Goal: Browse casually: Explore the website without a specific task or goal

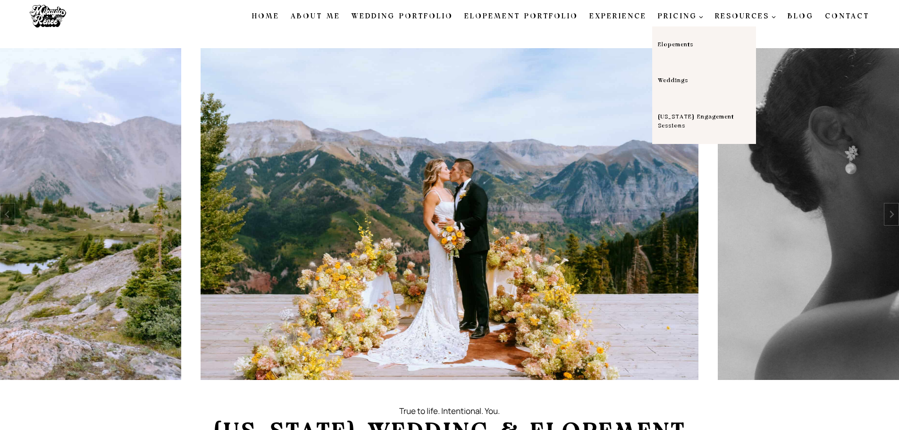
click at [676, 81] on link "Weddings" at bounding box center [704, 81] width 104 height 36
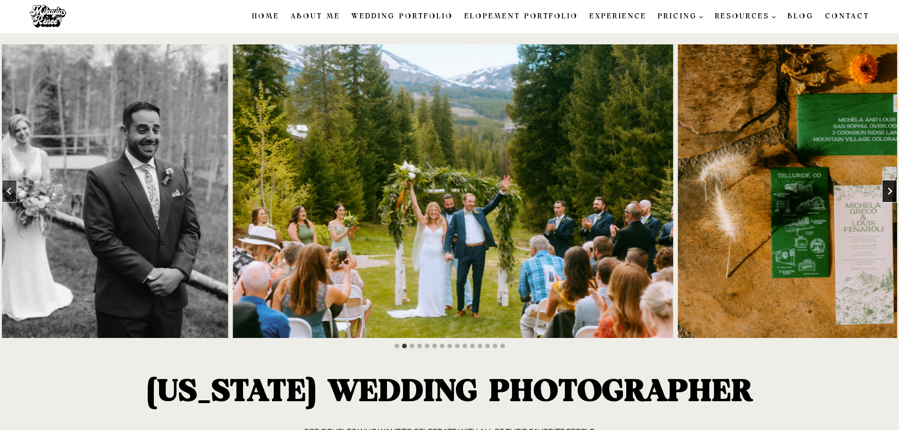
click at [892, 189] on icon "Next slide" at bounding box center [890, 190] width 4 height 7
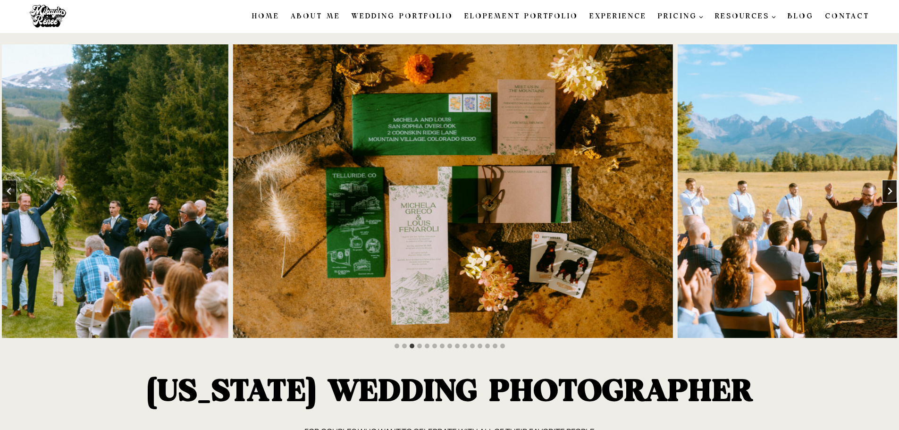
click at [892, 189] on icon "Next slide" at bounding box center [890, 190] width 4 height 7
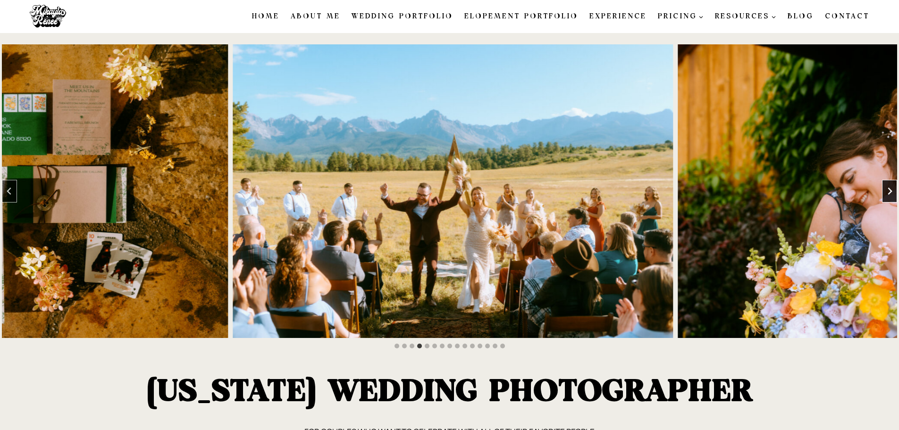
click at [892, 189] on icon "Next slide" at bounding box center [890, 190] width 4 height 7
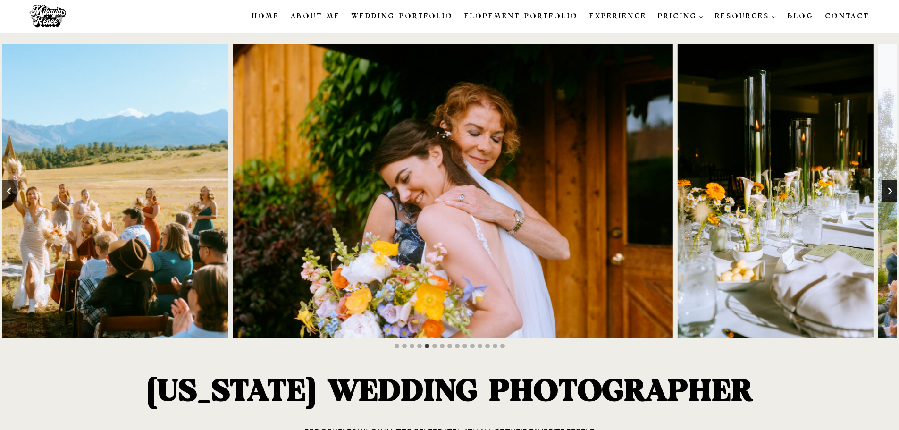
click at [892, 189] on icon "Next slide" at bounding box center [890, 190] width 4 height 7
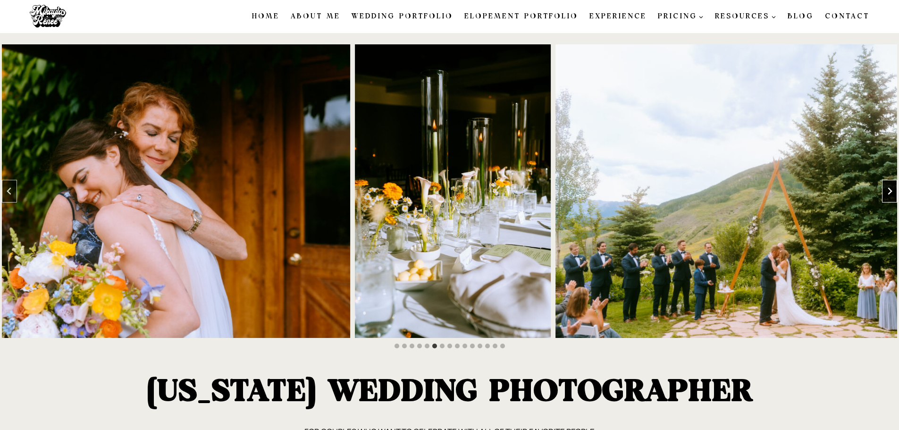
click at [892, 189] on icon "Next slide" at bounding box center [890, 190] width 4 height 7
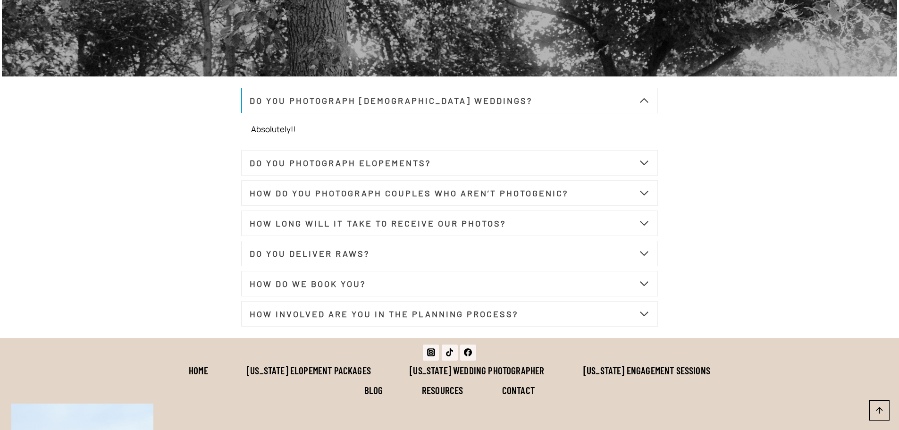
scroll to position [3398, 0]
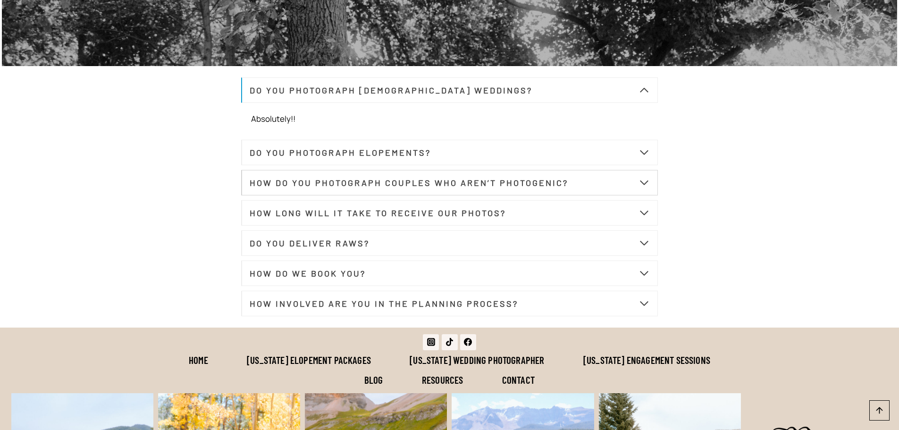
click at [647, 188] on span "button" at bounding box center [643, 182] width 11 height 11
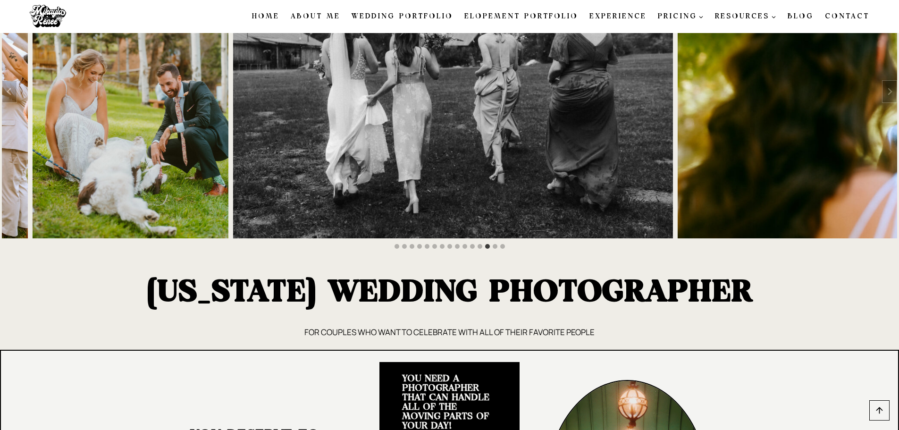
scroll to position [0, 0]
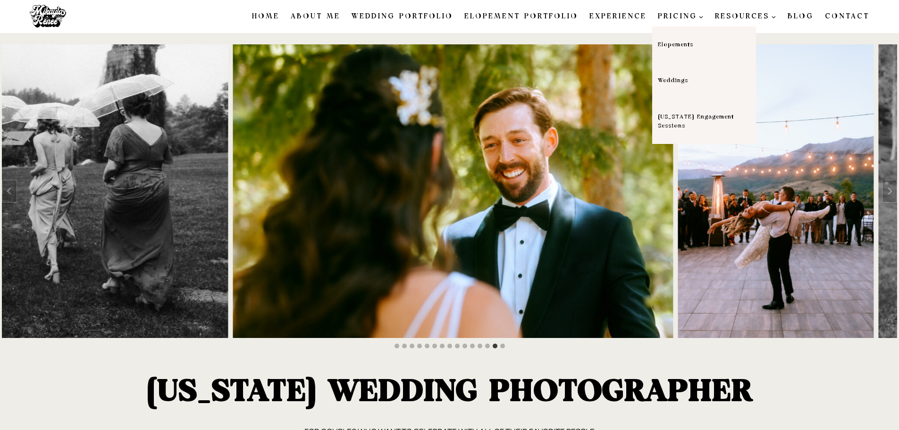
click at [688, 80] on link "Weddings" at bounding box center [704, 81] width 104 height 36
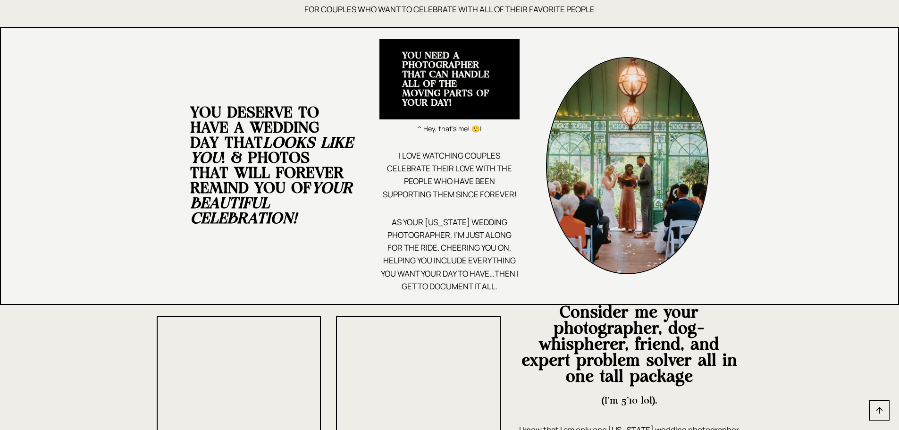
scroll to position [425, 0]
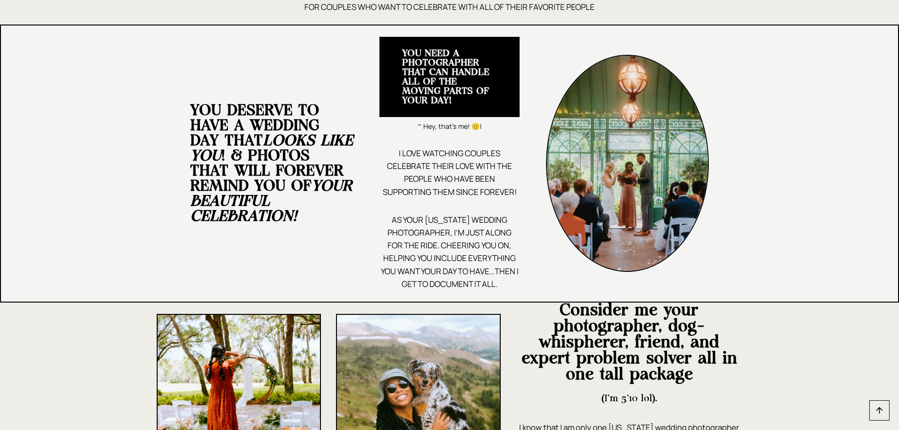
click at [482, 126] on span "|" at bounding box center [481, 126] width 2 height 9
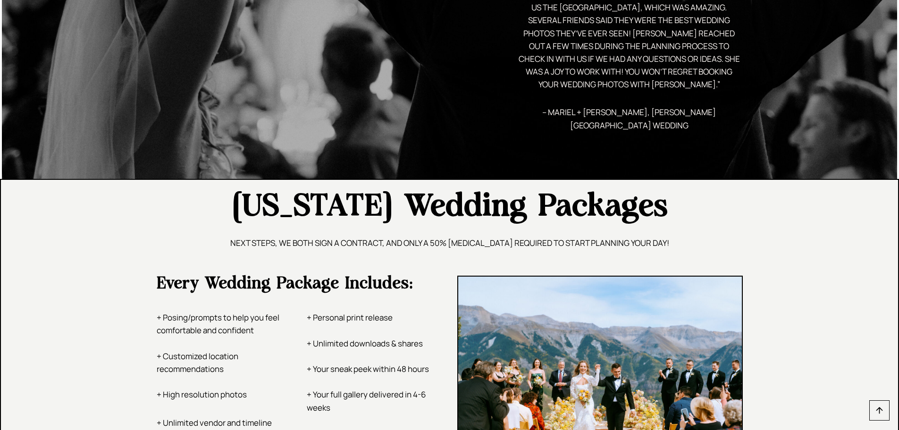
scroll to position [1416, 0]
